Goal: Transaction & Acquisition: Book appointment/travel/reservation

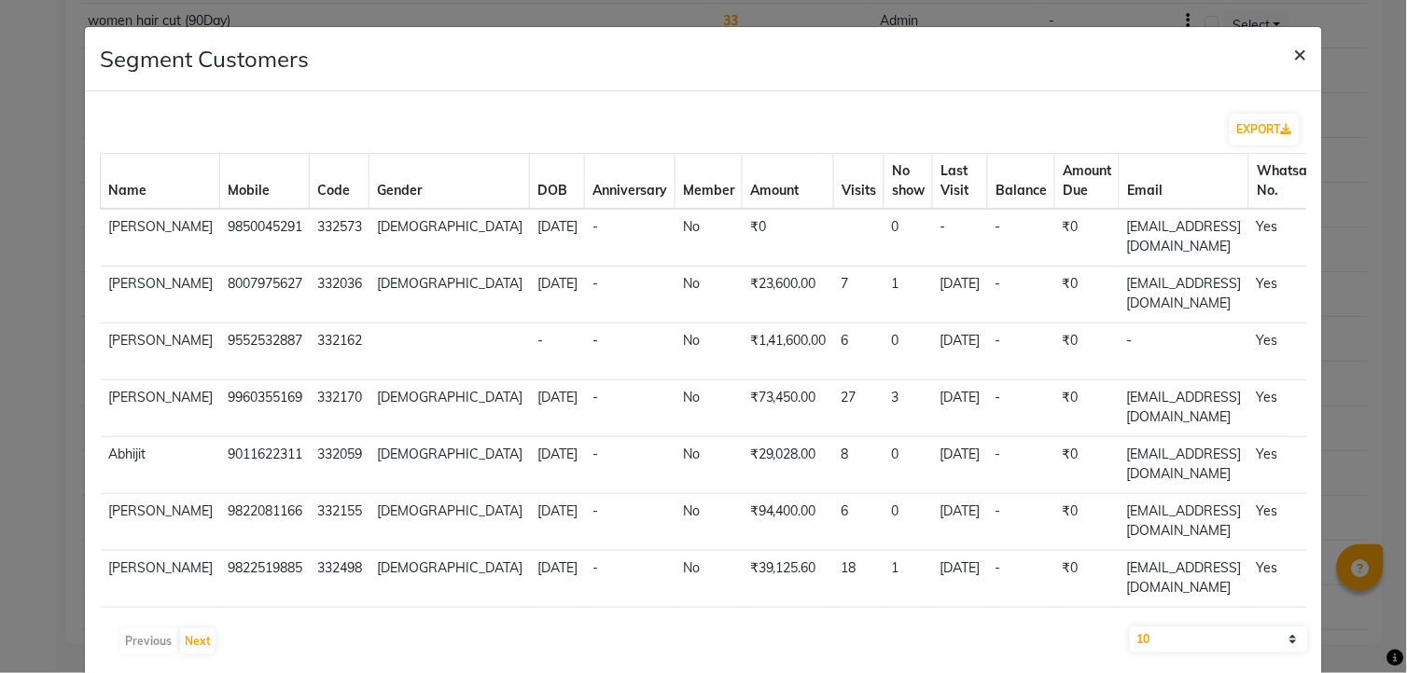
scroll to position [349, 0]
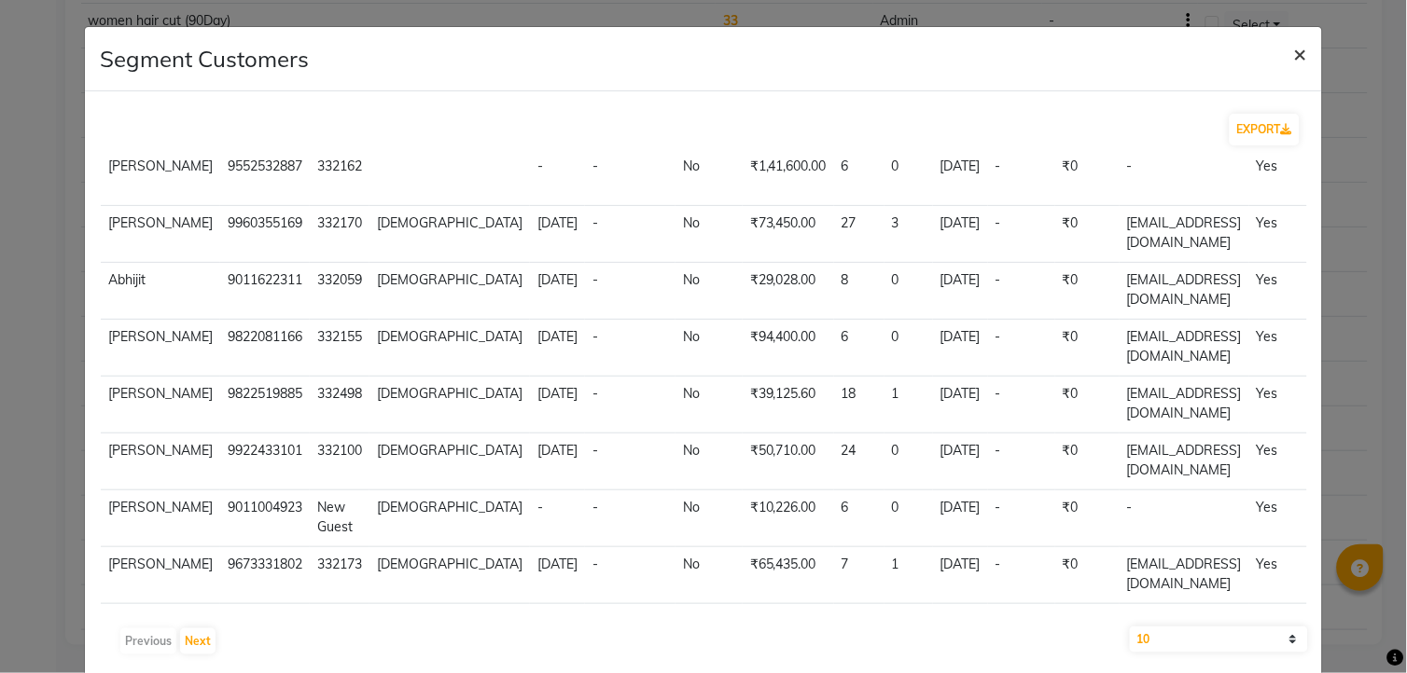
click at [1294, 58] on span "×" at bounding box center [1300, 53] width 13 height 28
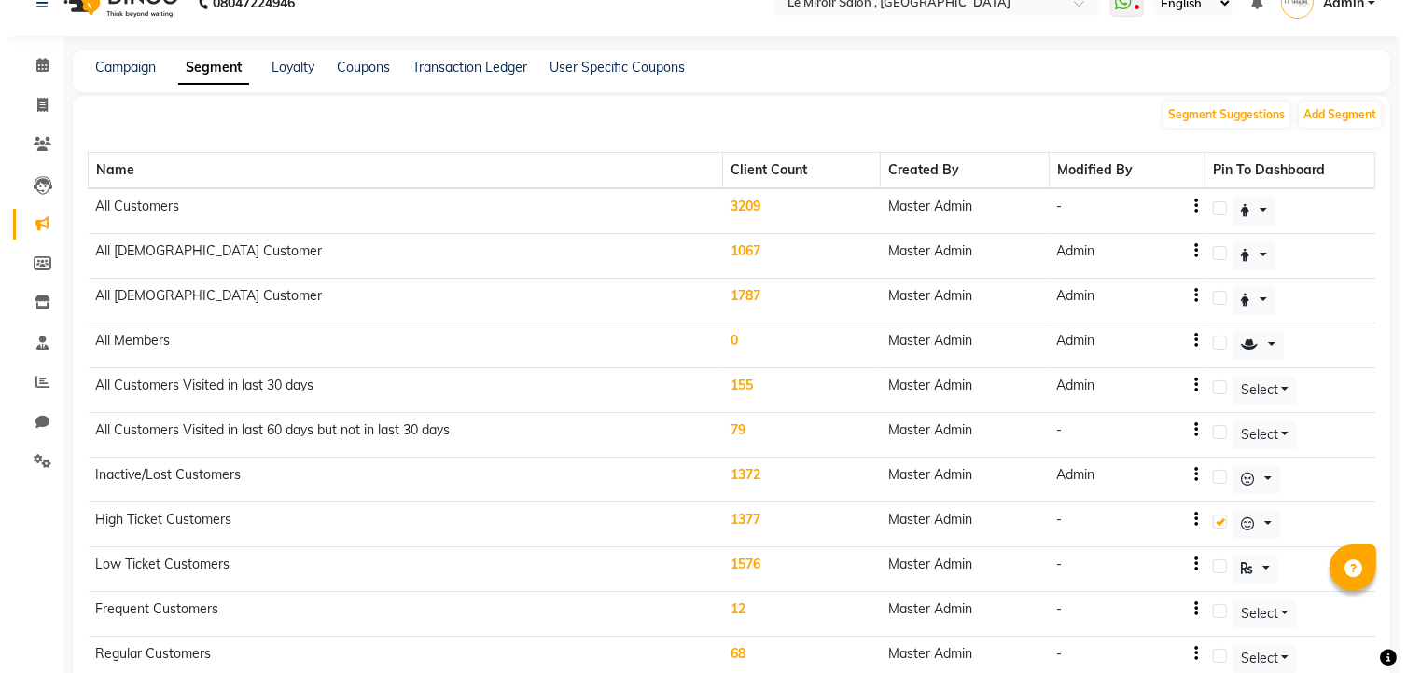
scroll to position [0, 0]
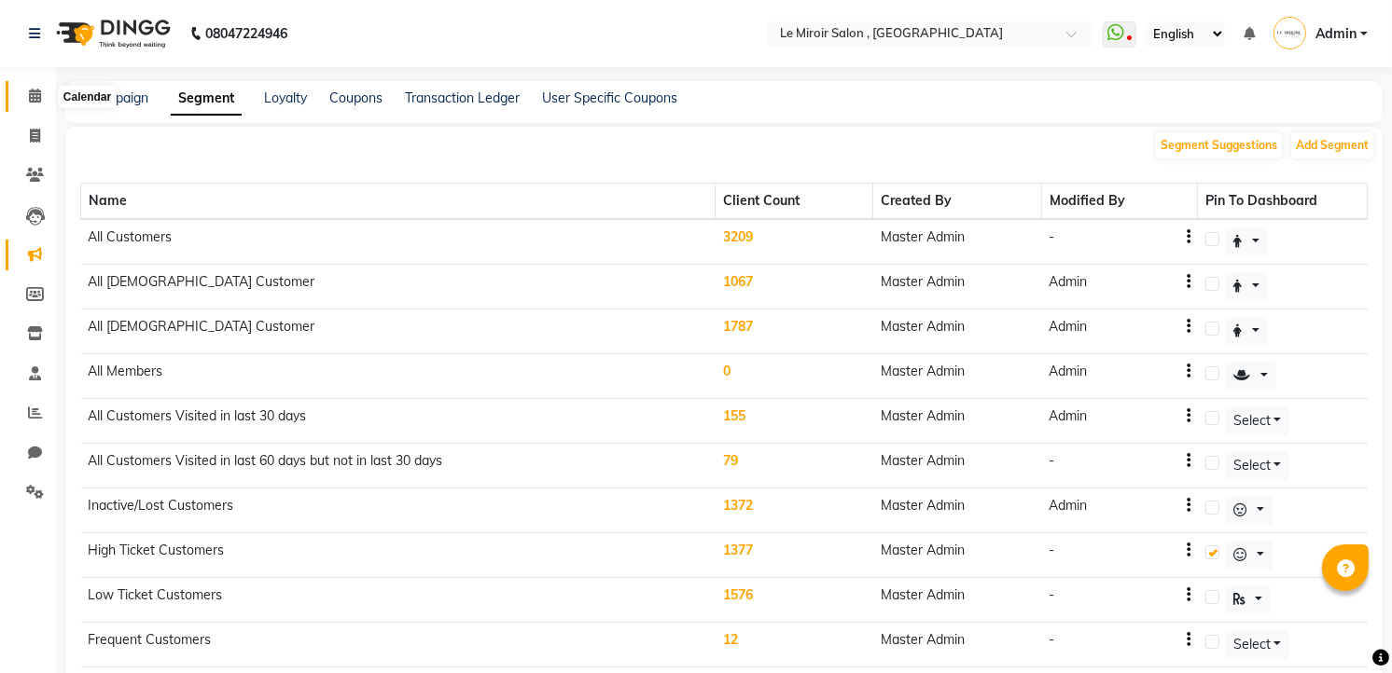
click at [43, 96] on span at bounding box center [35, 96] width 33 height 21
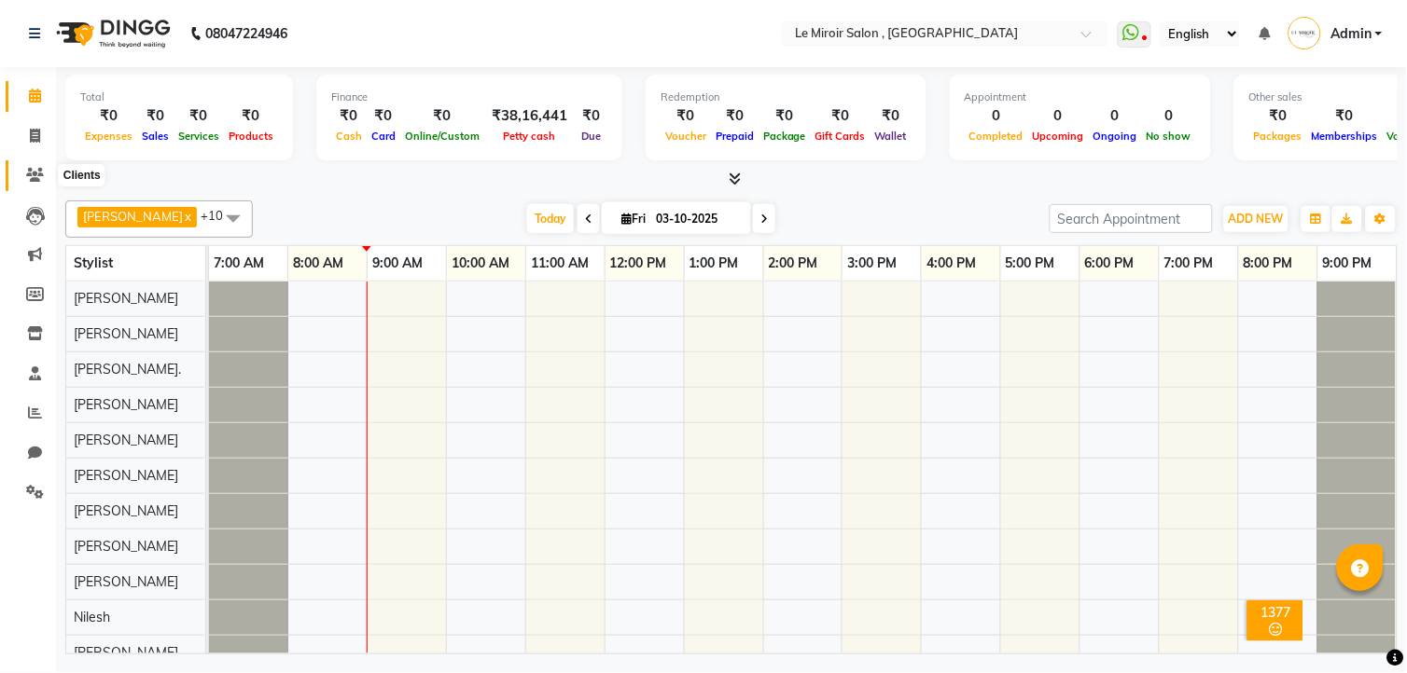
click at [35, 175] on icon at bounding box center [35, 175] width 18 height 14
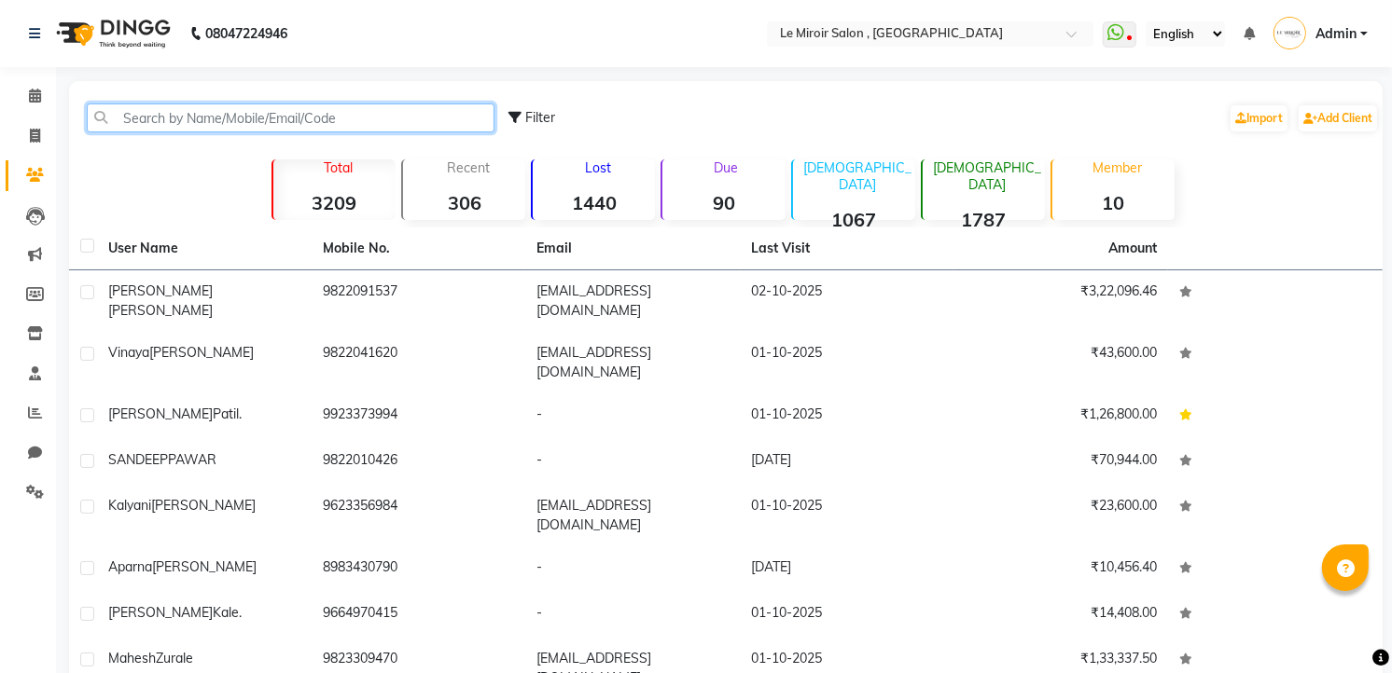
click at [238, 110] on input "text" at bounding box center [291, 118] width 408 height 29
paste input "9766042905"
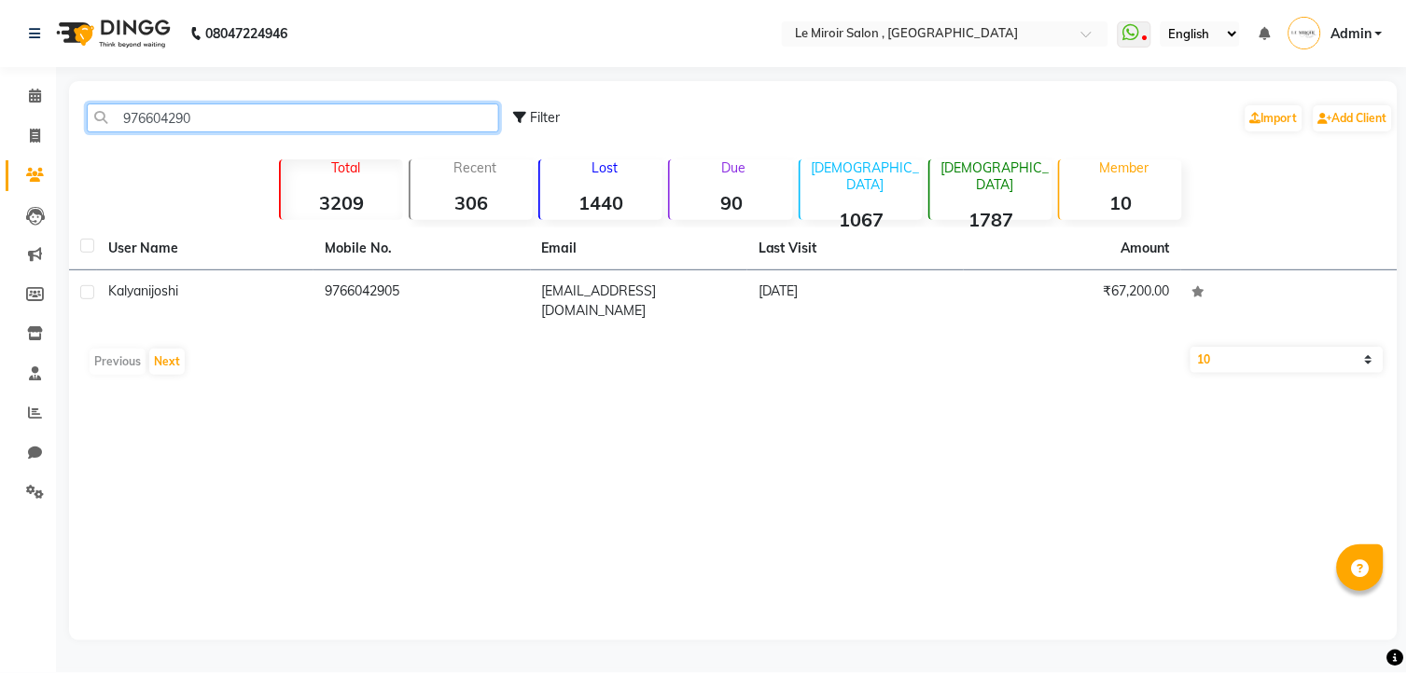
type input "976604290"
click at [289, 284] on div "[PERSON_NAME]" at bounding box center [205, 292] width 194 height 20
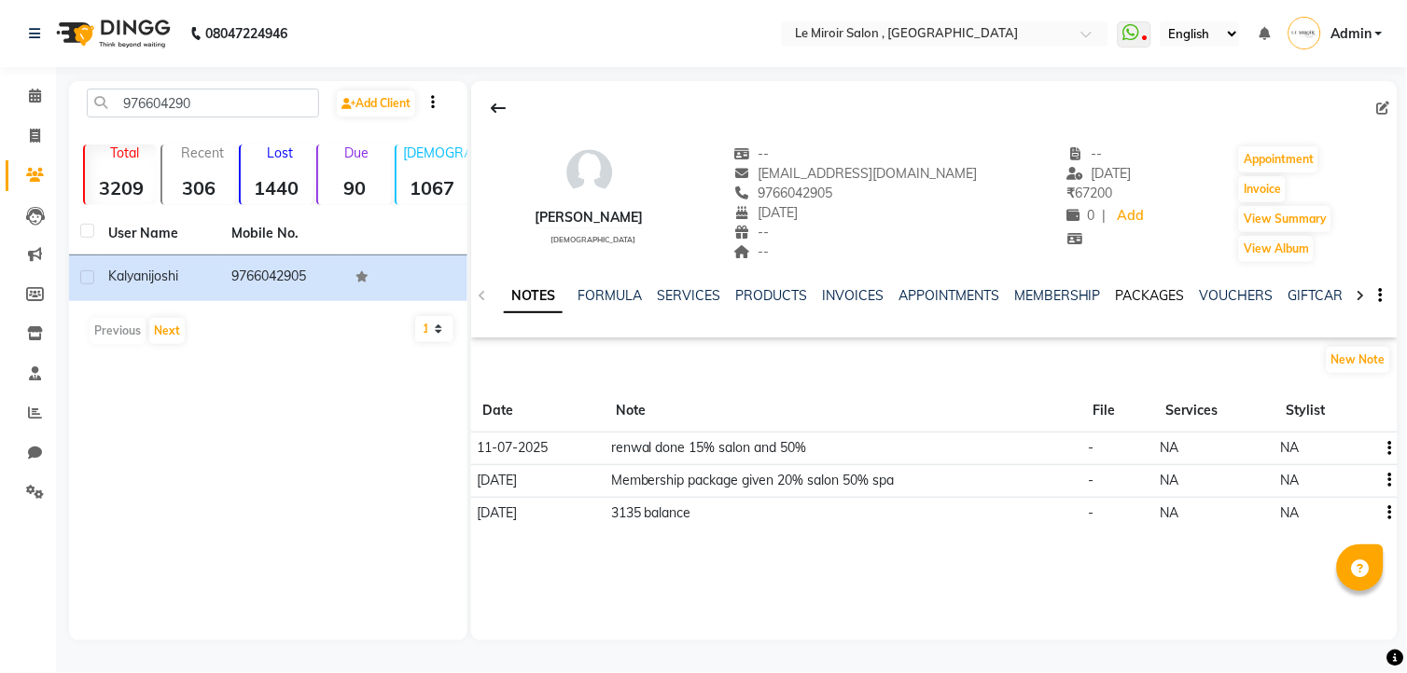
click at [1161, 292] on link "PACKAGES" at bounding box center [1150, 295] width 69 height 17
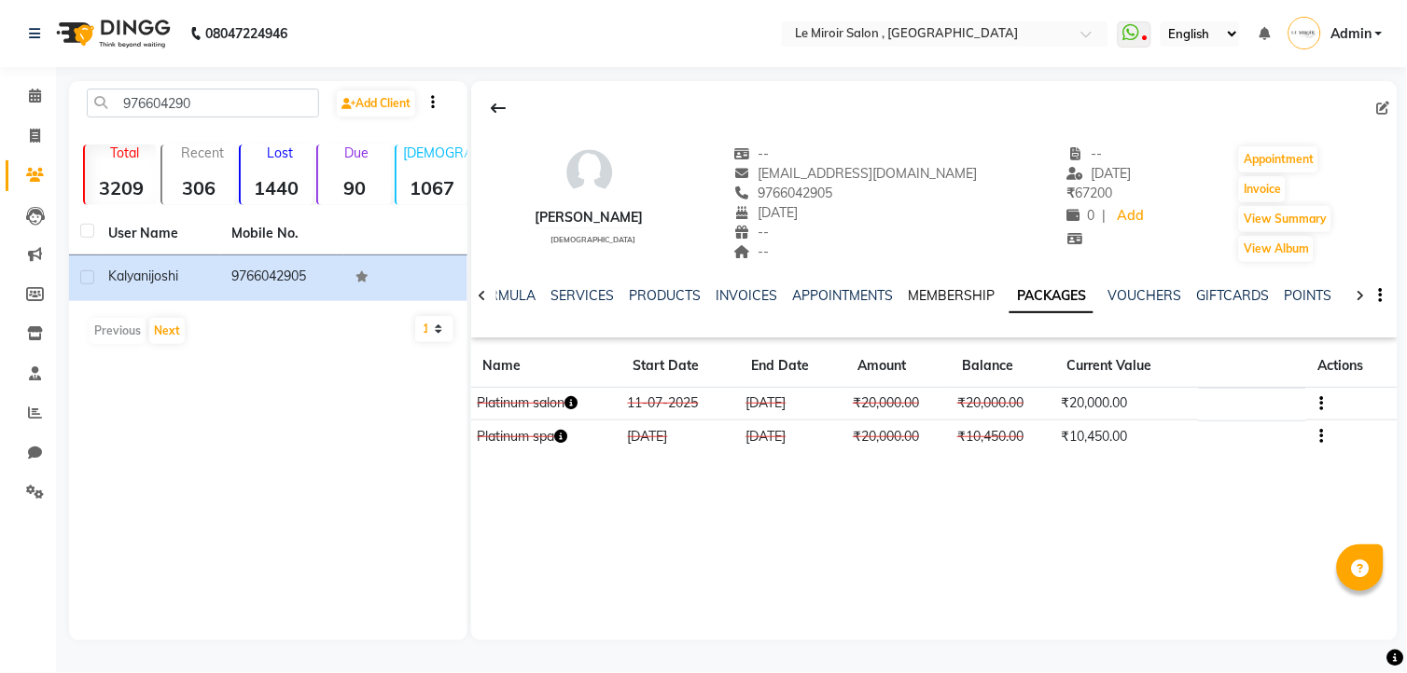
click at [945, 297] on link "MEMBERSHIP" at bounding box center [951, 295] width 87 height 17
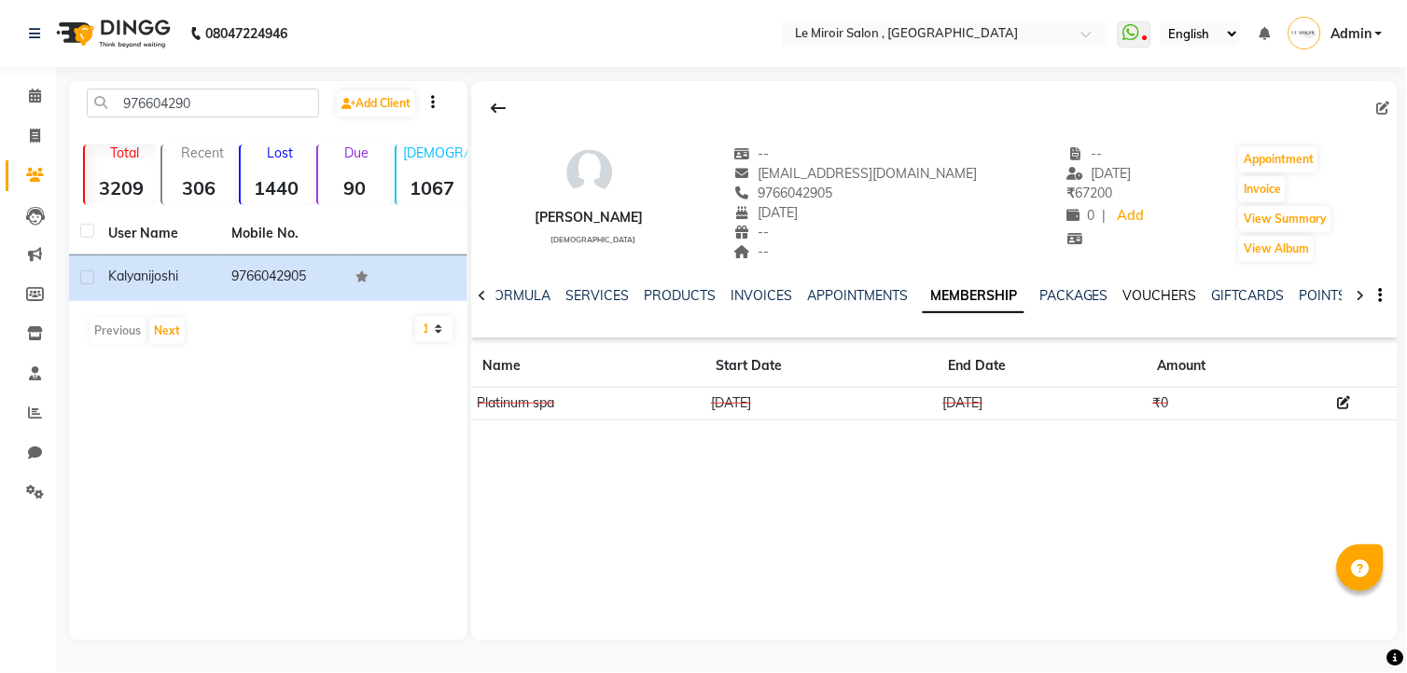
click at [1130, 287] on link "VOUCHERS" at bounding box center [1160, 295] width 74 height 17
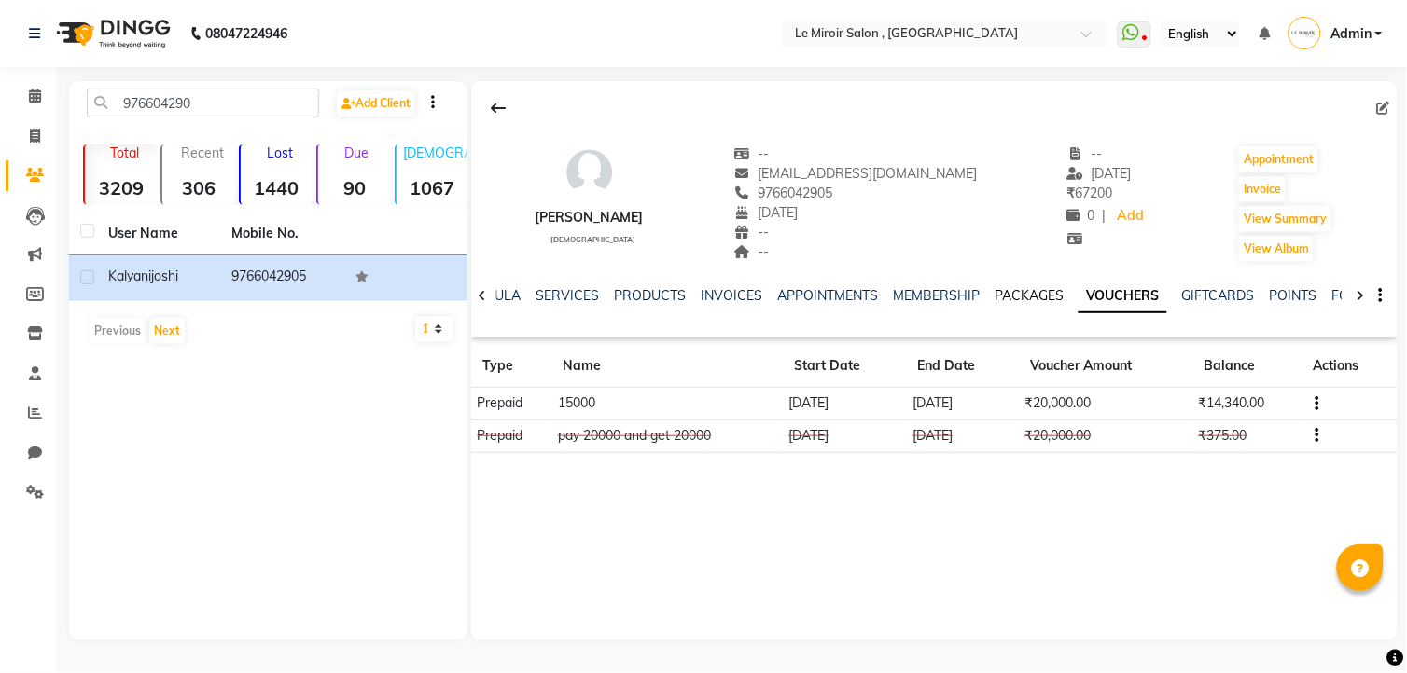
click at [1033, 295] on link "PACKAGES" at bounding box center [1028, 295] width 69 height 17
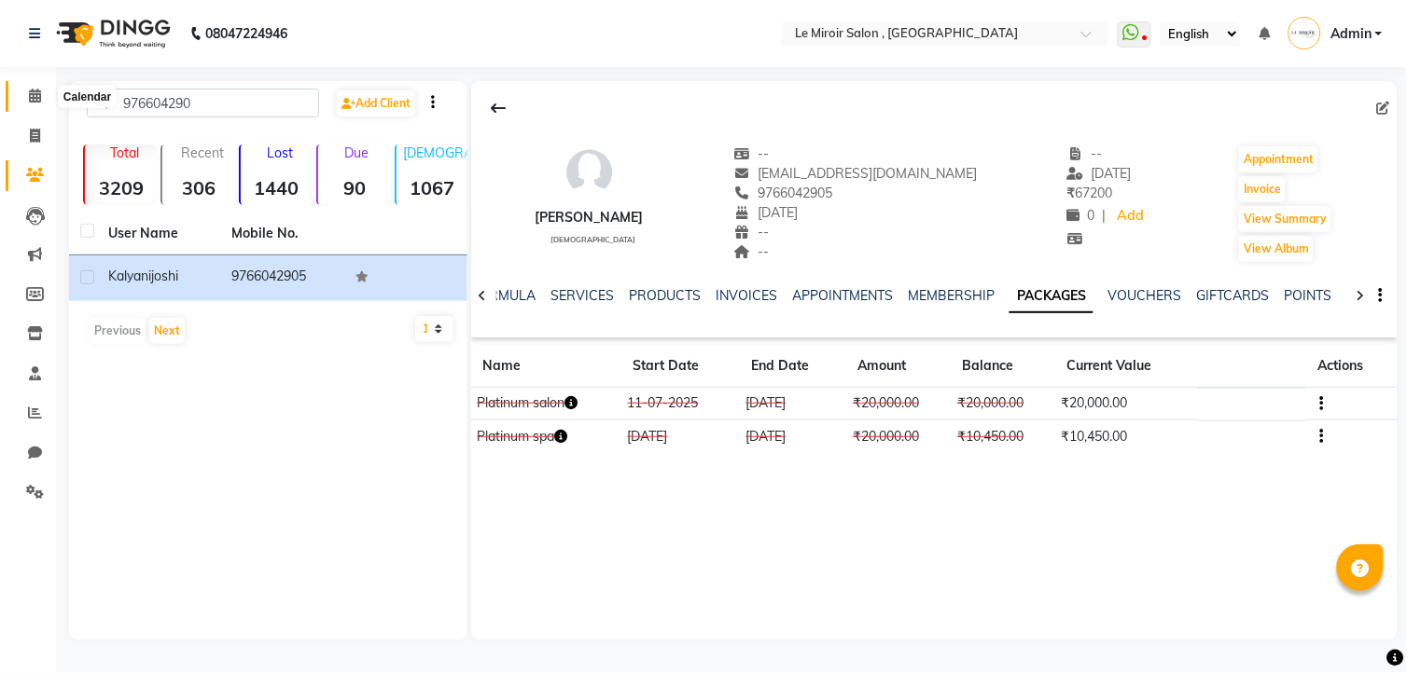
click at [42, 89] on span at bounding box center [35, 96] width 33 height 21
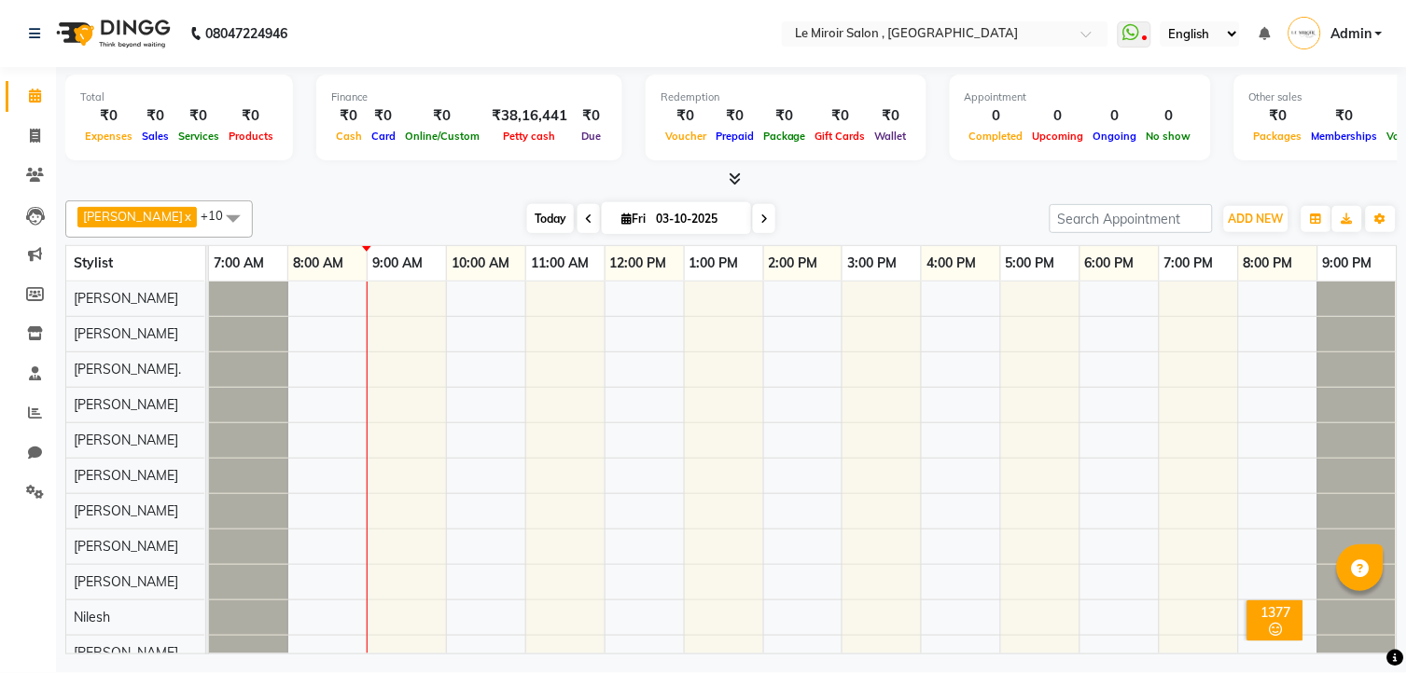
click at [548, 210] on span "Today" at bounding box center [550, 218] width 47 height 29
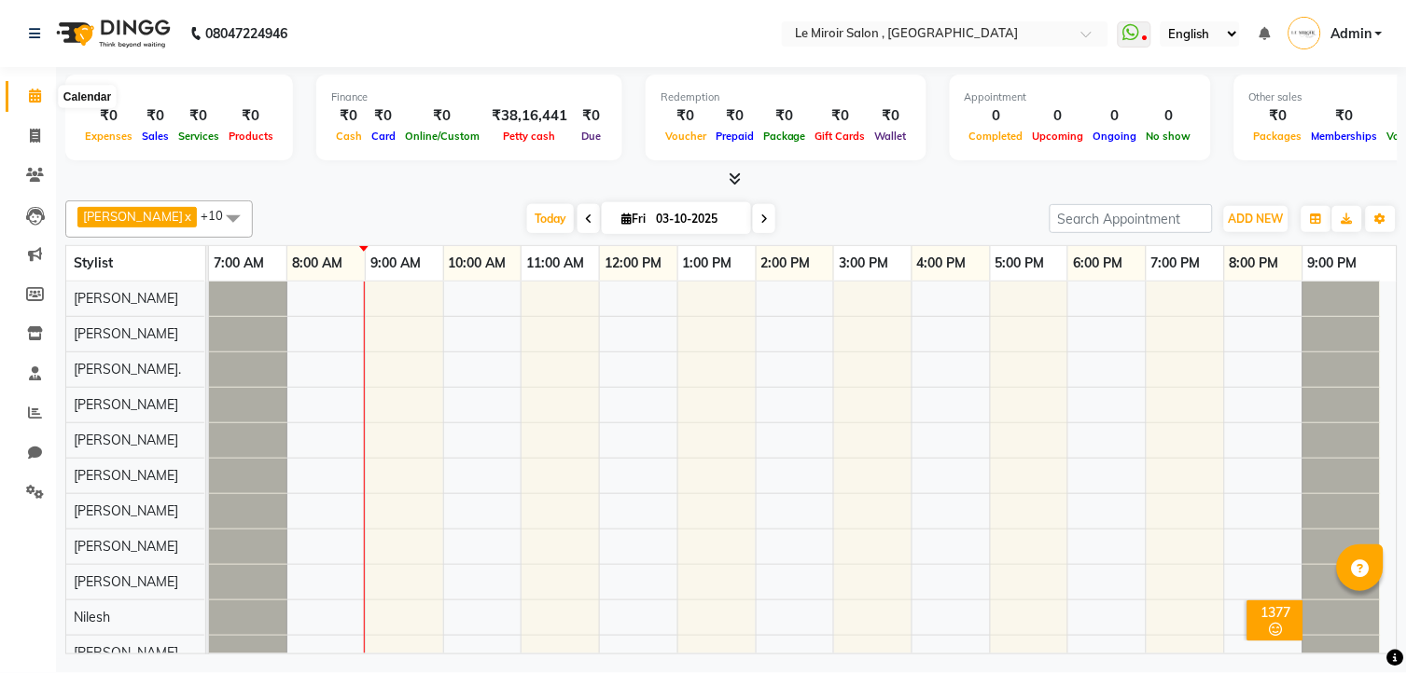
click at [24, 95] on span at bounding box center [35, 96] width 33 height 21
click at [38, 172] on icon at bounding box center [35, 175] width 18 height 14
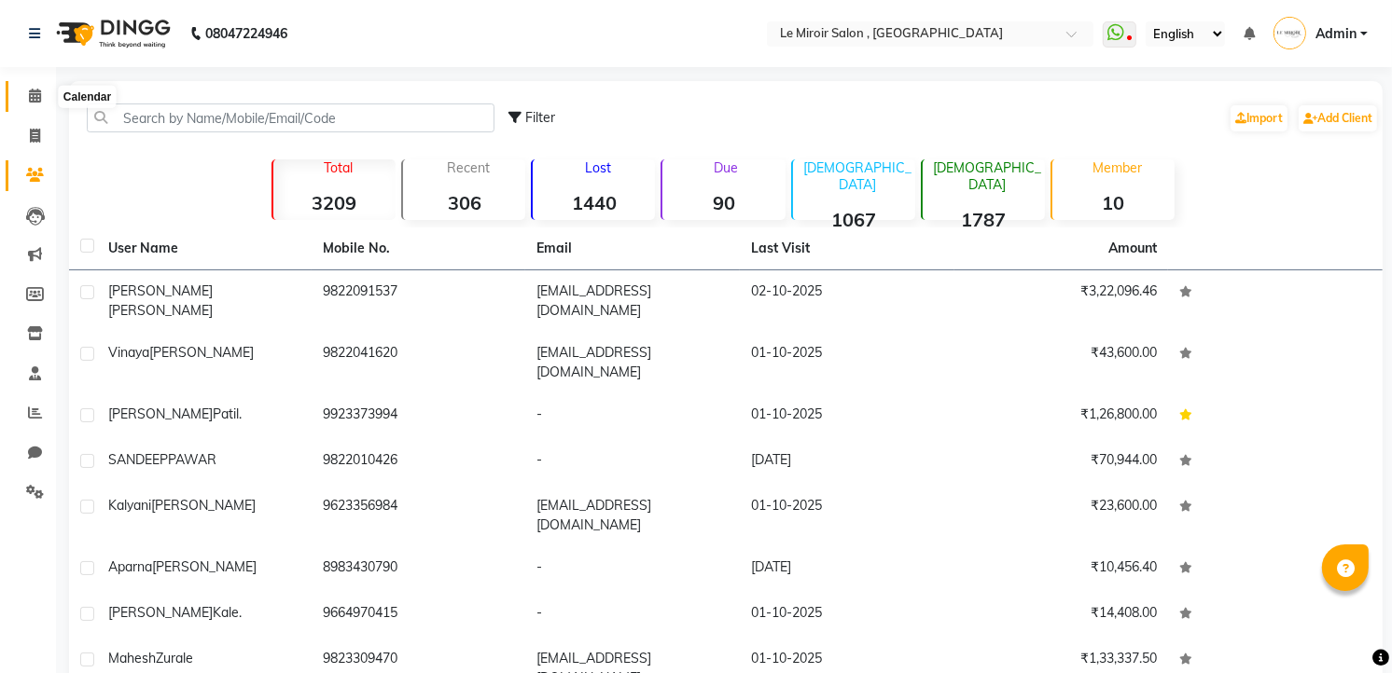
click at [26, 94] on span at bounding box center [35, 96] width 33 height 21
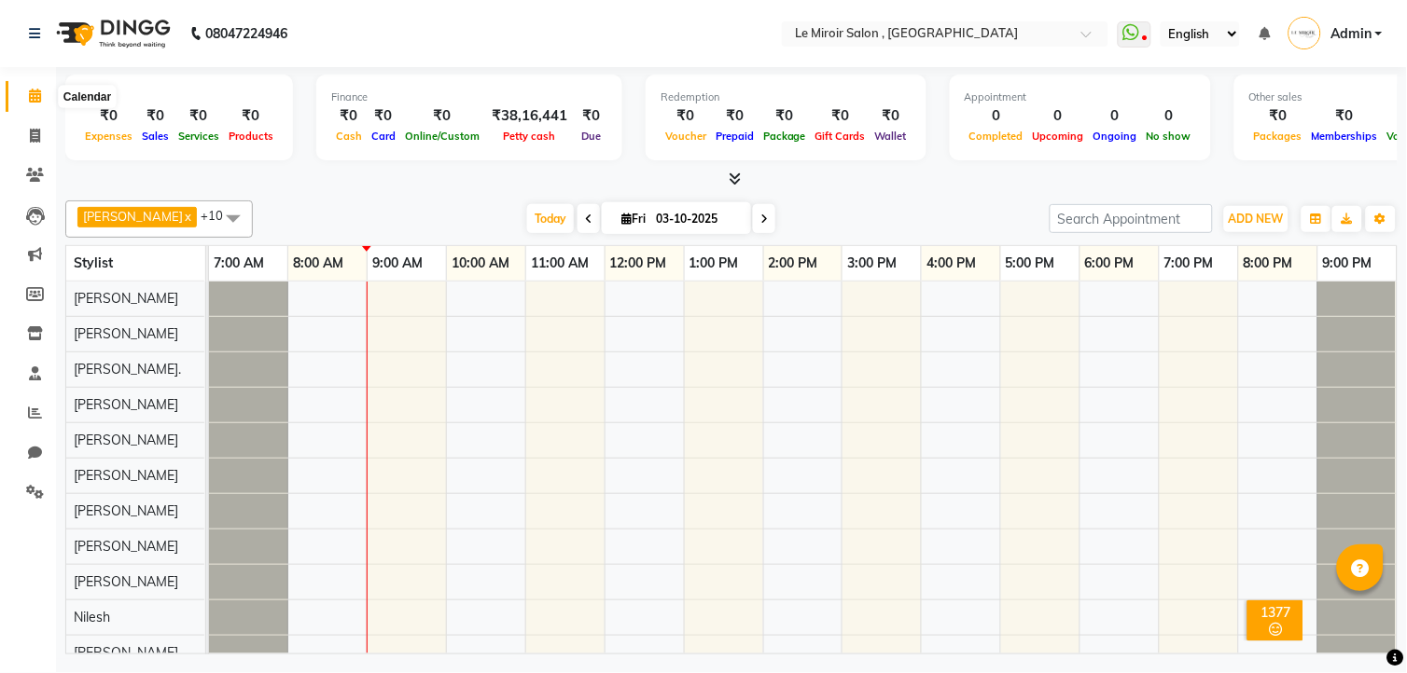
click at [38, 103] on icon at bounding box center [35, 96] width 12 height 14
click at [528, 206] on span "Today" at bounding box center [550, 218] width 47 height 29
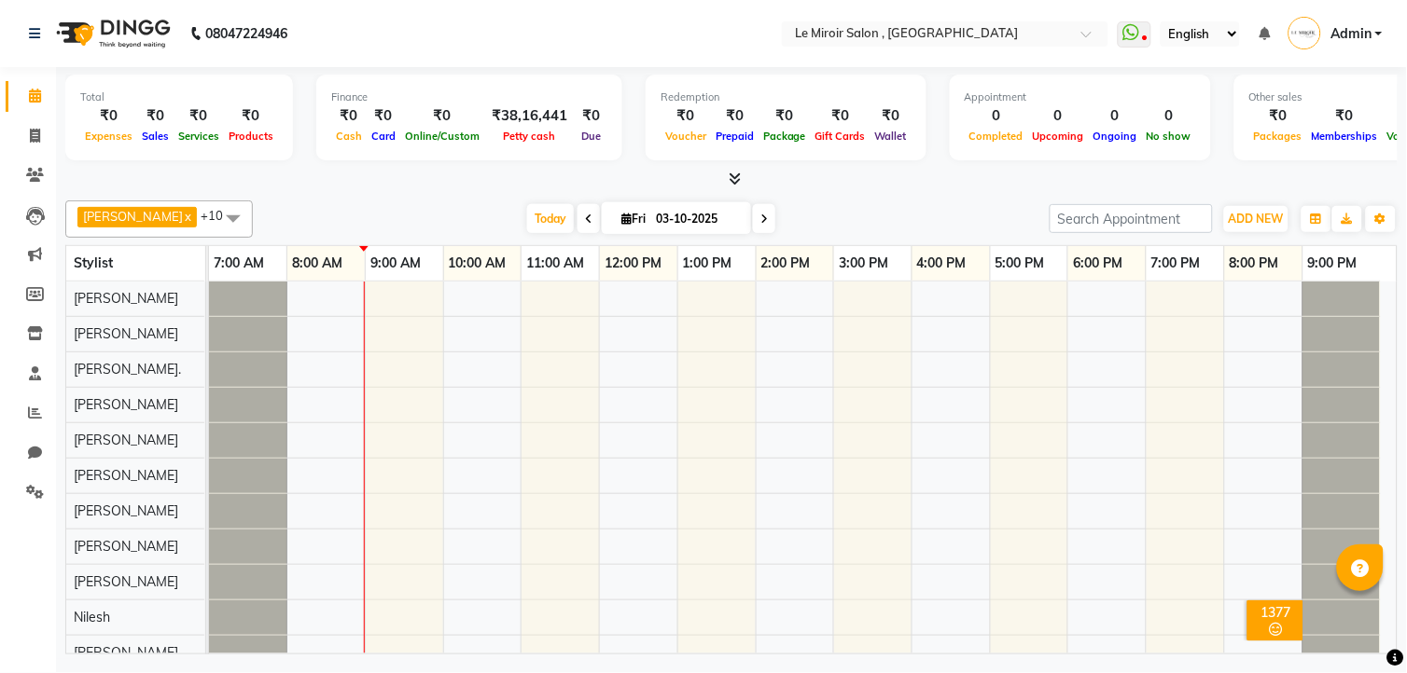
click at [850, 292] on div at bounding box center [802, 476] width 1187 height 389
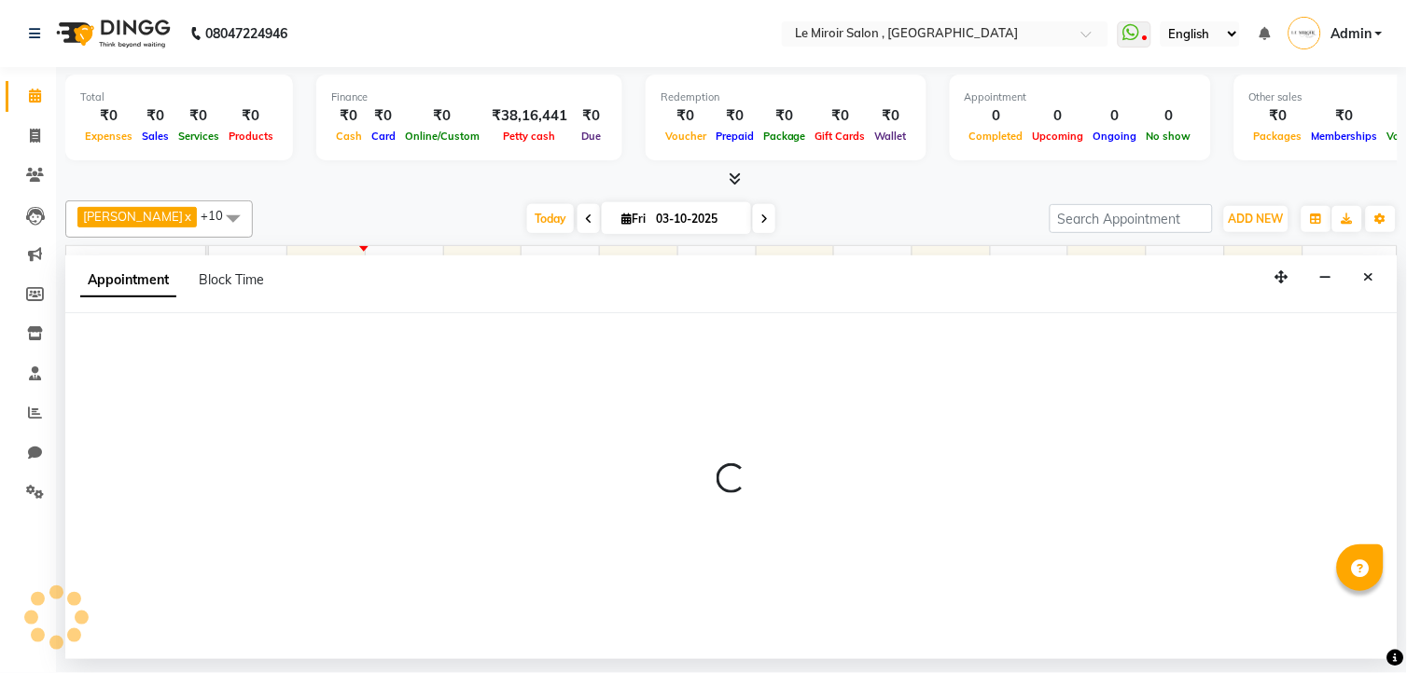
select select "24215"
select select "900"
select select "tentative"
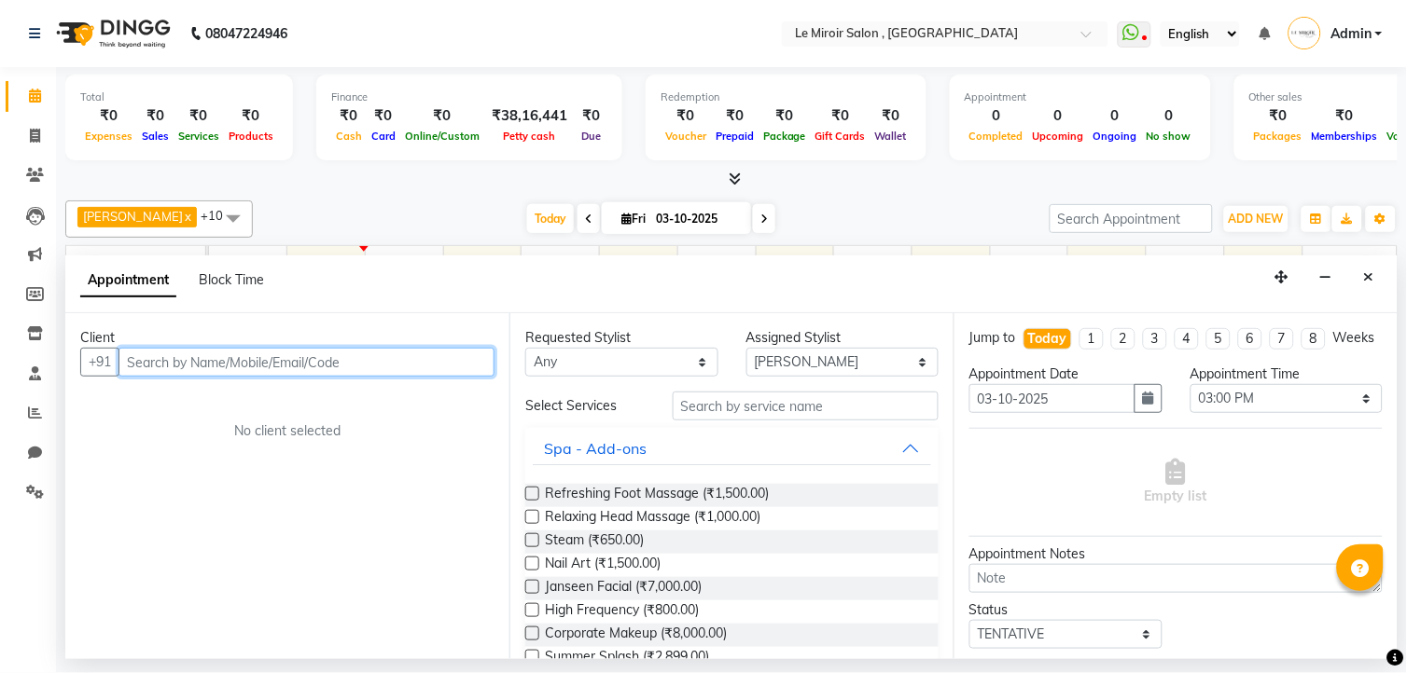
click at [257, 364] on input "text" at bounding box center [306, 362] width 376 height 29
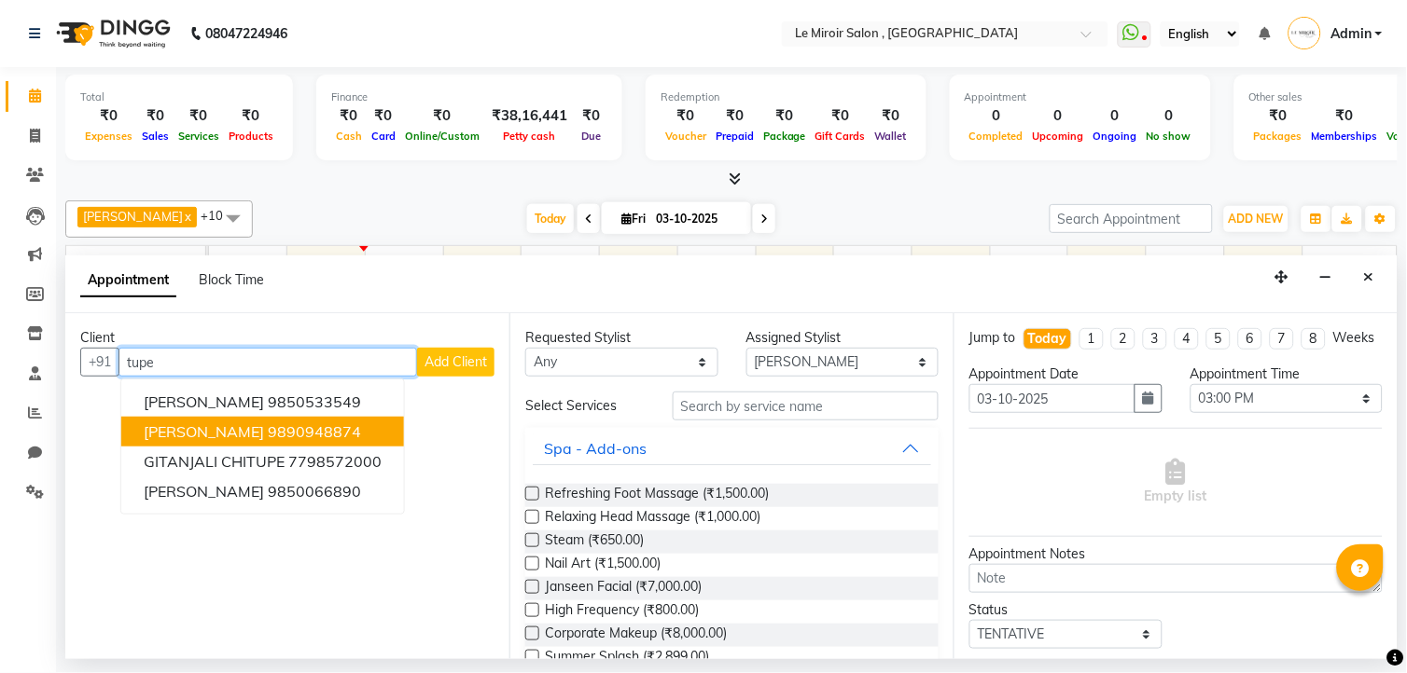
click at [268, 435] on ngb-highlight "9890948874" at bounding box center [314, 432] width 93 height 19
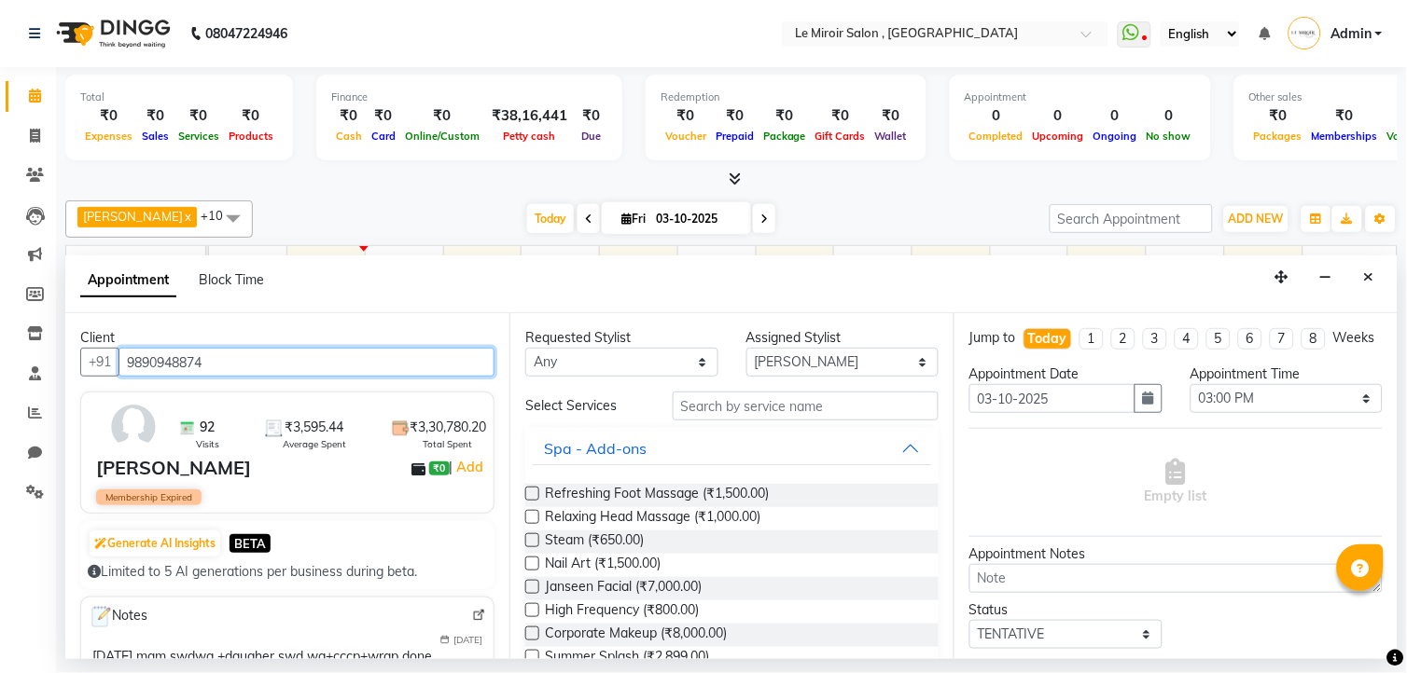
type input "9890948874"
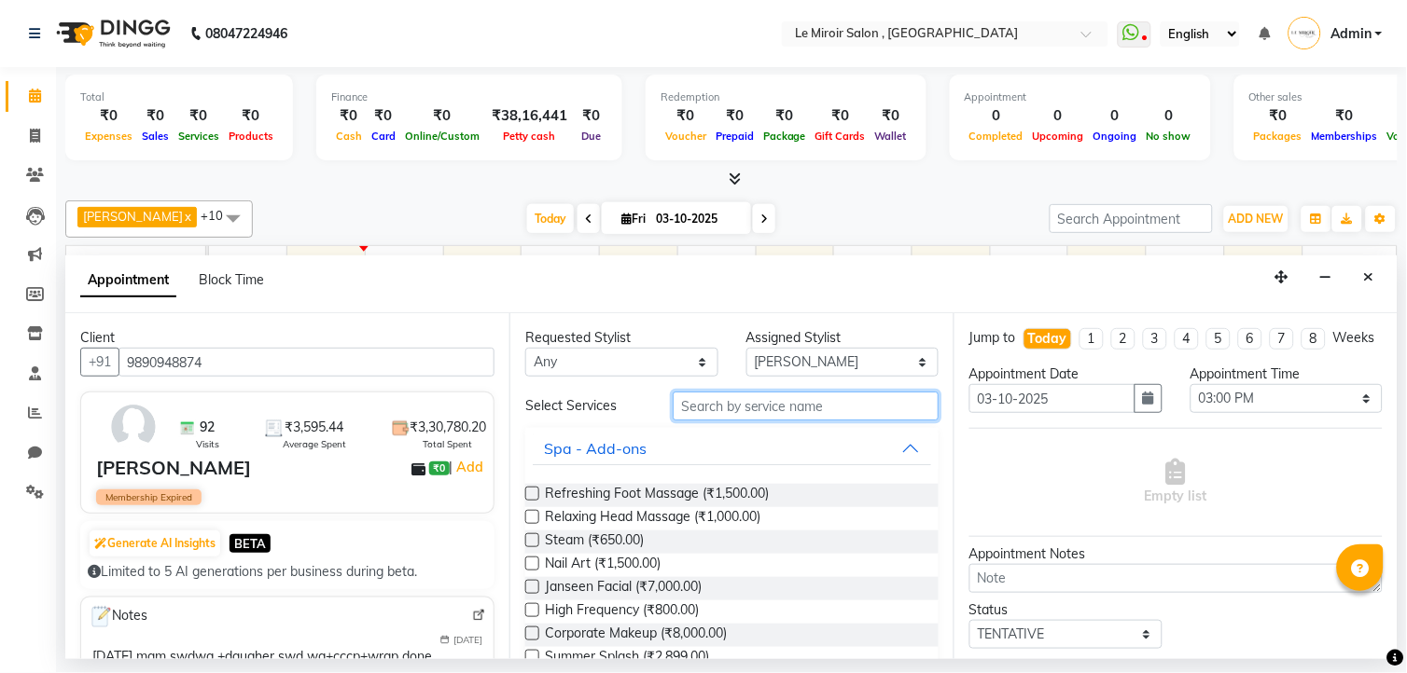
click at [754, 413] on input "text" at bounding box center [806, 406] width 266 height 29
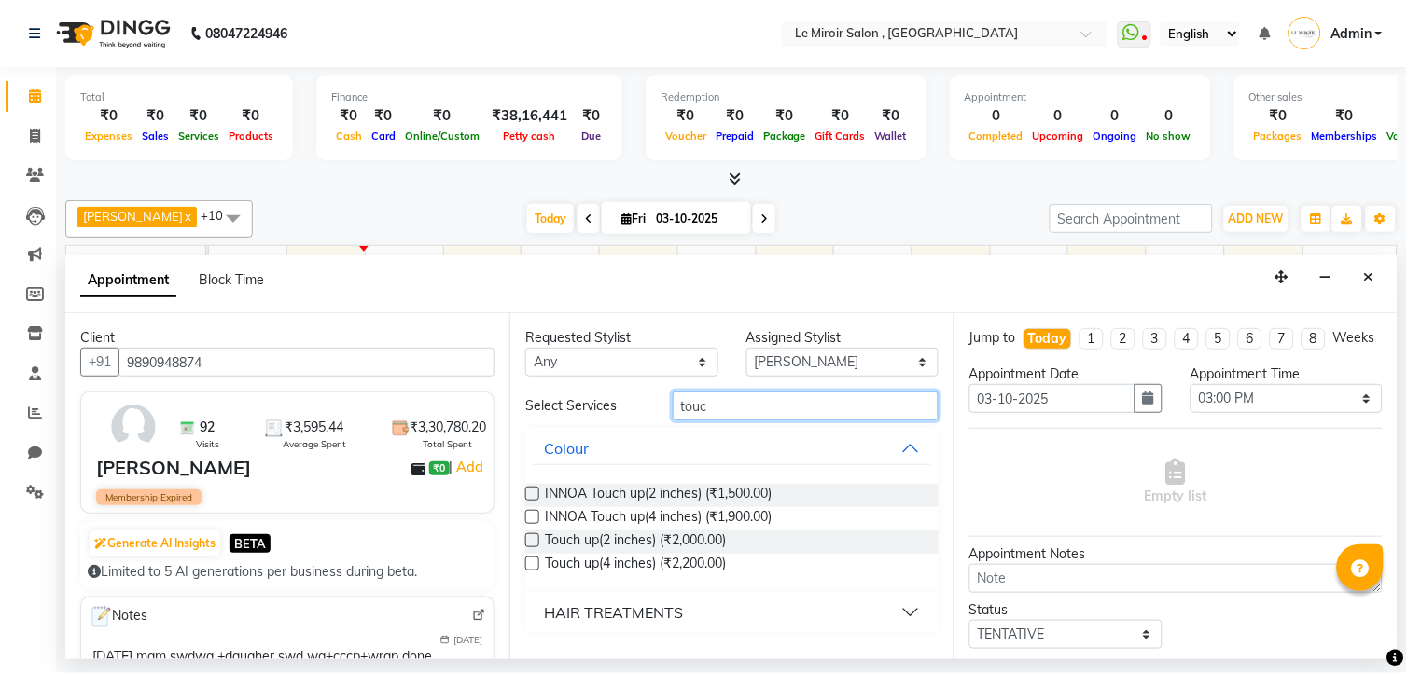
type input "touc"
click at [536, 490] on label at bounding box center [532, 494] width 14 height 14
click at [536, 490] on input "checkbox" at bounding box center [531, 496] width 12 height 12
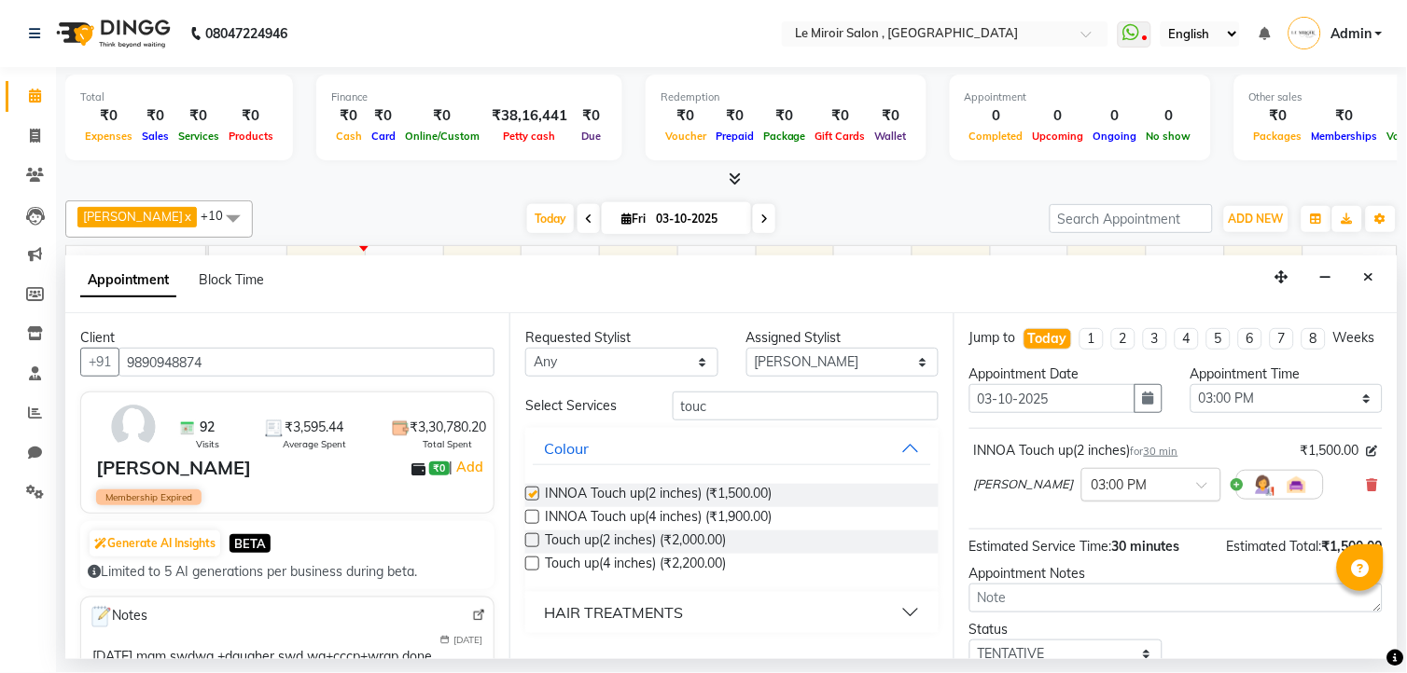
checkbox input "false"
click at [1171, 493] on div at bounding box center [1151, 484] width 138 height 20
click at [1134, 560] on div "01:45 PM" at bounding box center [1151, 544] width 138 height 35
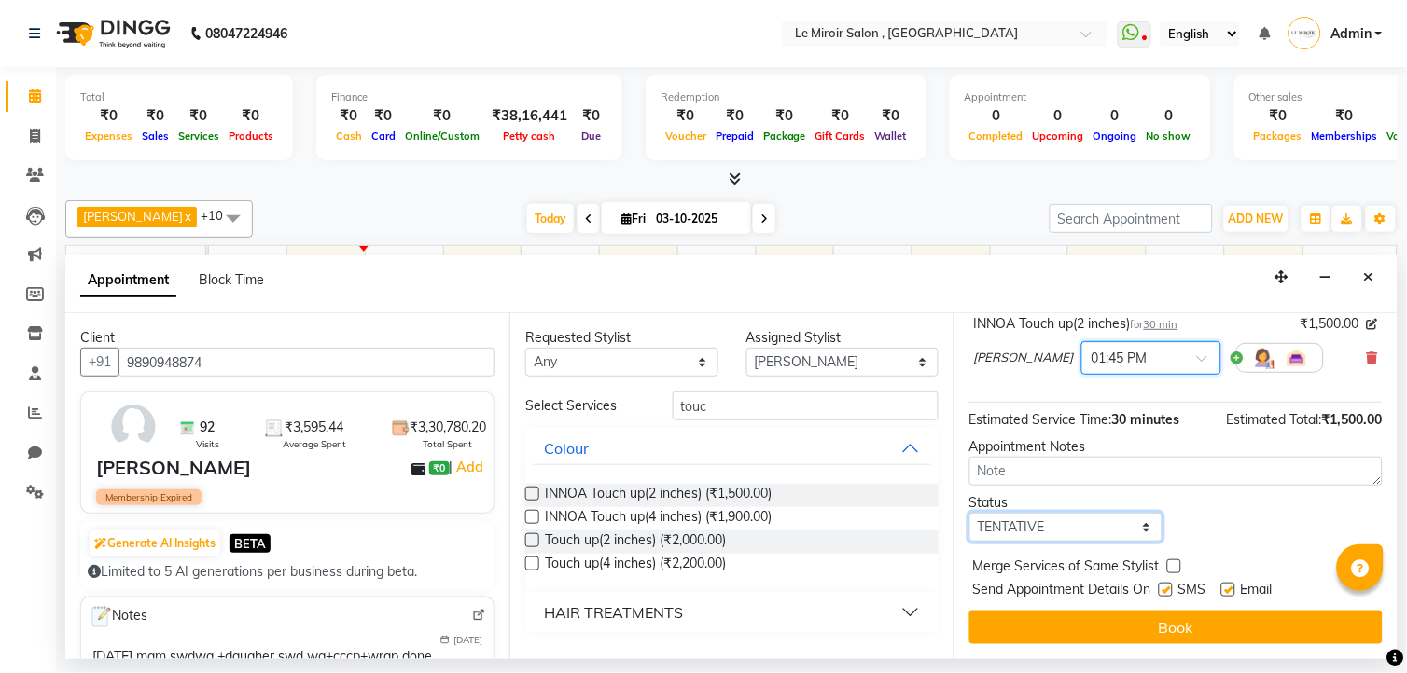
click at [1087, 528] on select "Select TENTATIVE CONFIRM CHECK-IN UPCOMING" at bounding box center [1065, 527] width 193 height 29
select select "confirm booking"
click at [969, 513] on select "Select TENTATIVE CONFIRM CHECK-IN UPCOMING" at bounding box center [1065, 527] width 193 height 29
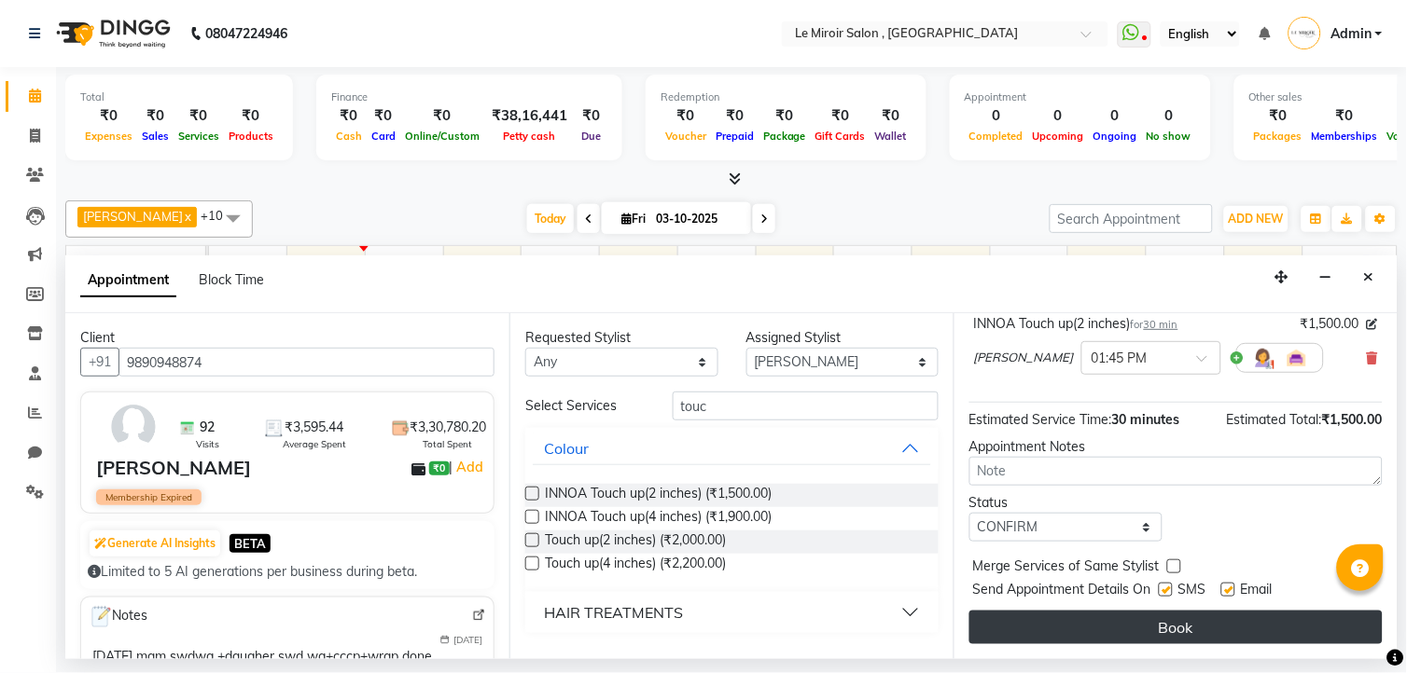
click at [1084, 628] on button "Book" at bounding box center [1175, 628] width 413 height 34
